Goal: Find specific page/section: Find specific page/section

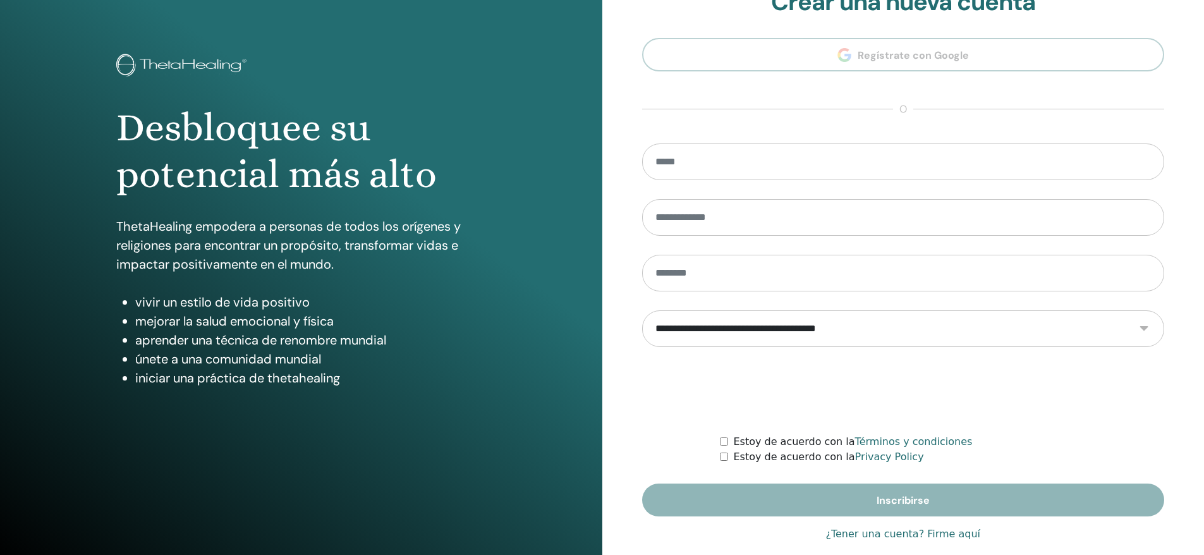
scroll to position [52, 0]
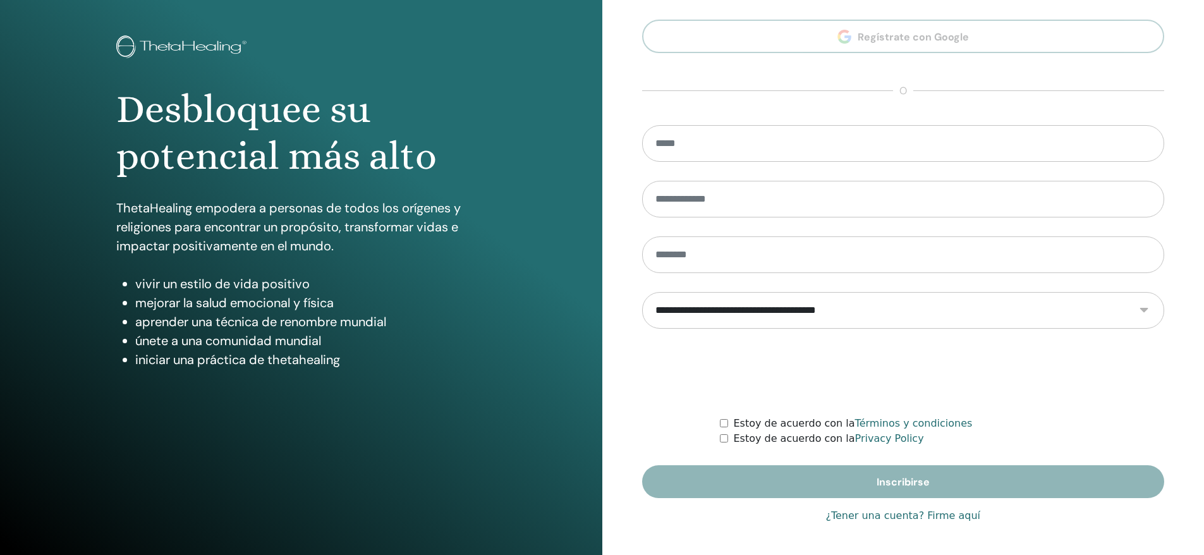
type input "**********"
click at [885, 516] on link "¿Tener una cuenta? Firme aquí" at bounding box center [903, 515] width 155 height 15
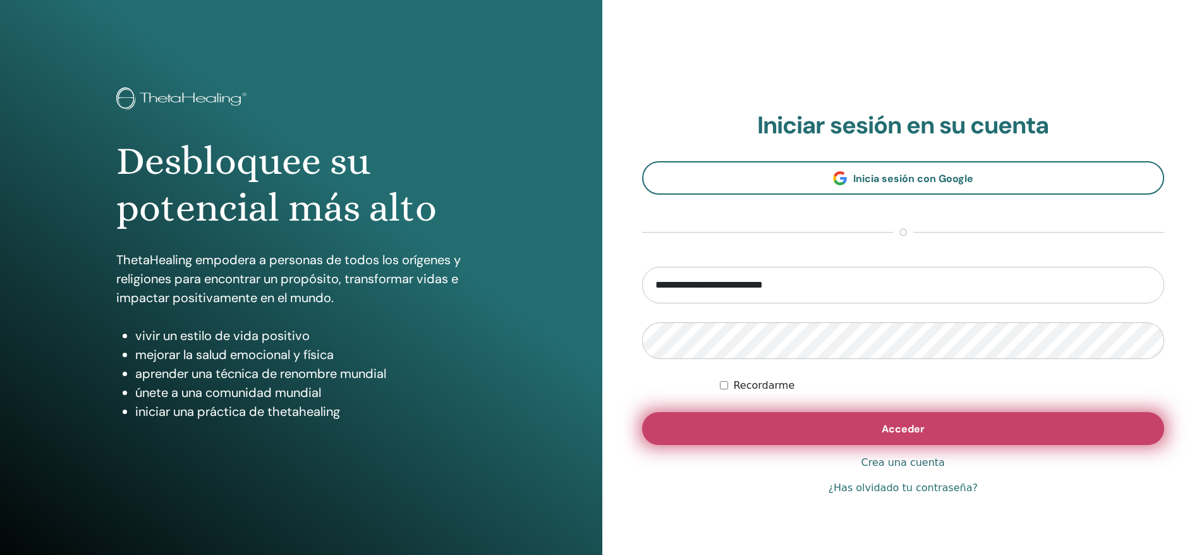
click at [932, 429] on button "Acceder" at bounding box center [903, 428] width 523 height 33
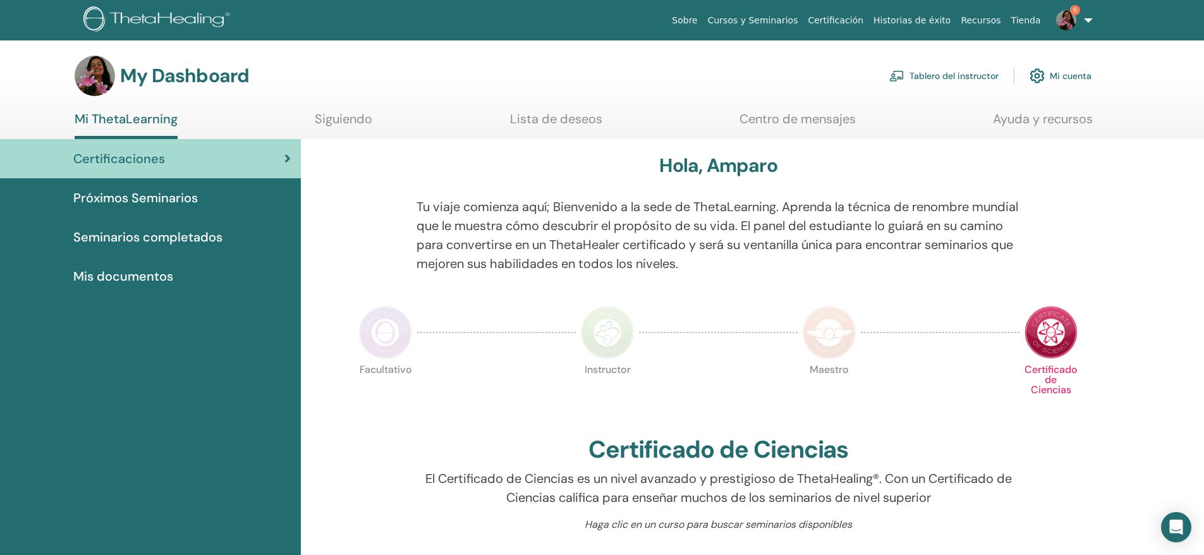
click at [955, 75] on link "Tablero del instructor" at bounding box center [943, 76] width 109 height 28
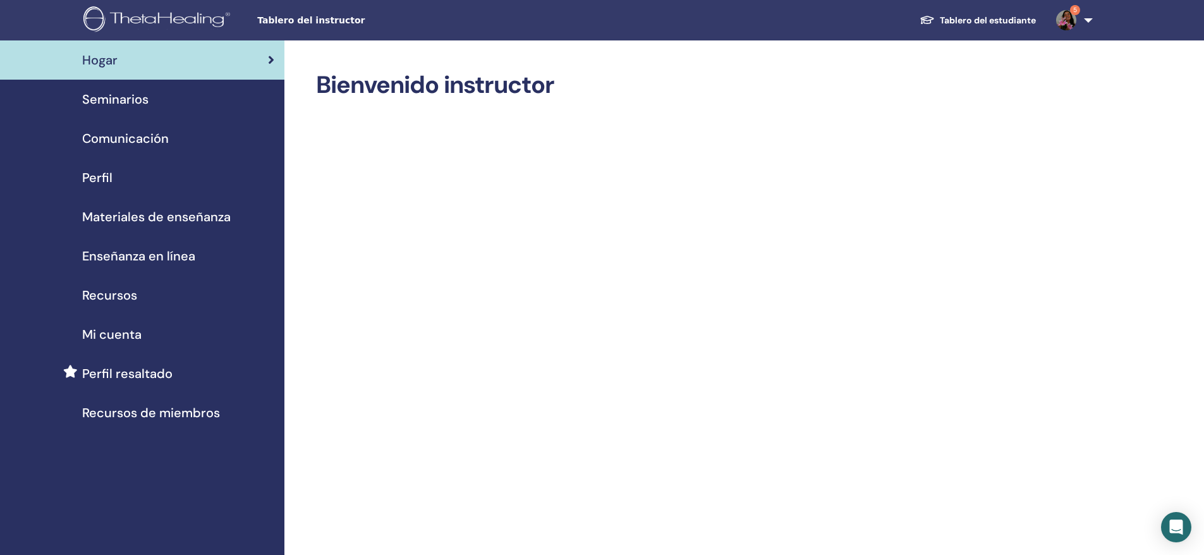
click at [128, 105] on span "Seminarios" at bounding box center [115, 99] width 66 height 19
